Goal: Transaction & Acquisition: Book appointment/travel/reservation

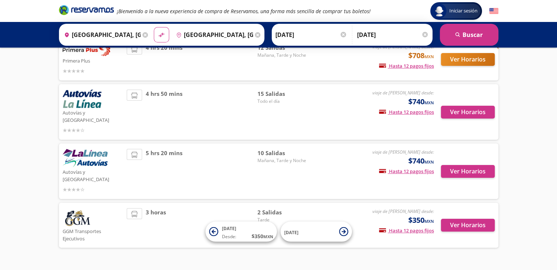
scroll to position [109, 0]
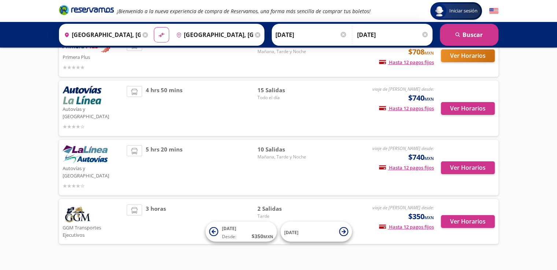
click at [269, 205] on span "2 Salidas" at bounding box center [282, 209] width 51 height 8
click at [143, 205] on div "3 horas" at bounding box center [192, 222] width 131 height 34
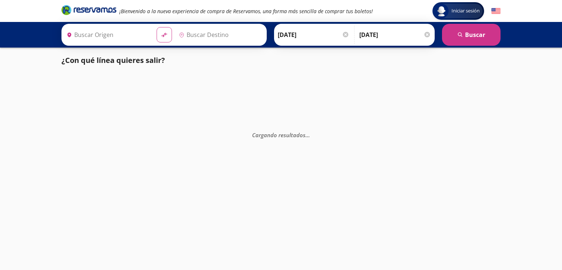
type input "Zona Hotelera Ixtapa 1 (las Letras) Ggm , [GEOGRAPHIC_DATA]"
type input "[GEOGRAPHIC_DATA], [GEOGRAPHIC_DATA]"
